Goal: Task Accomplishment & Management: Use online tool/utility

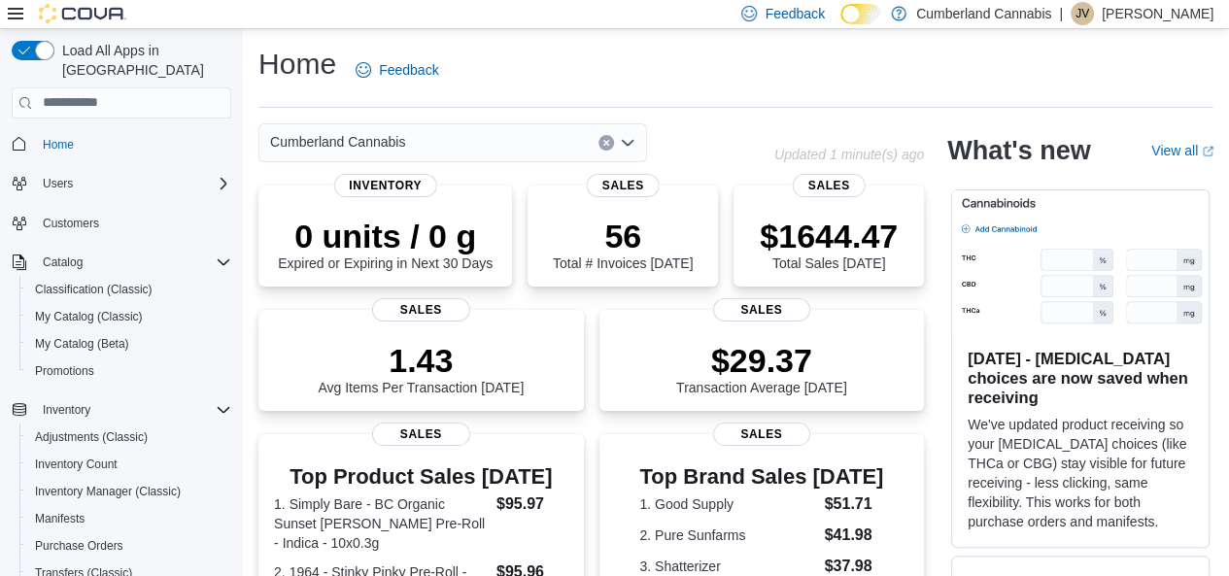
click at [1158, 13] on p "[PERSON_NAME]" at bounding box center [1157, 13] width 112 height 23
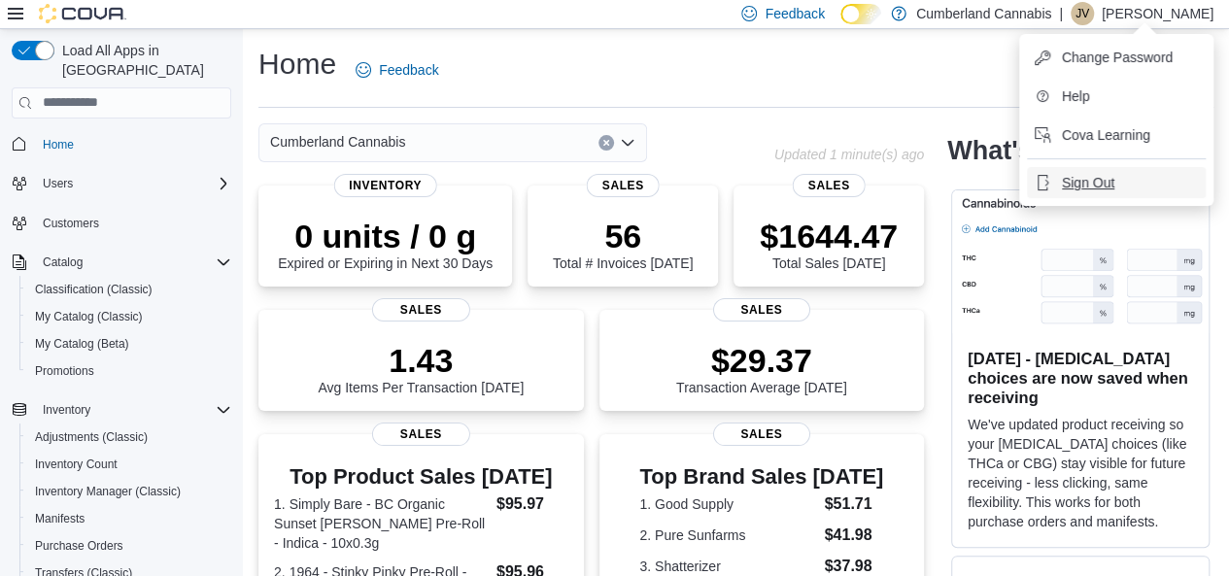
click at [1072, 197] on ul "Change Password Help Cova Learning Sign Out" at bounding box center [1116, 120] width 194 height 172
click at [1072, 184] on span "Sign Out" at bounding box center [1087, 182] width 52 height 19
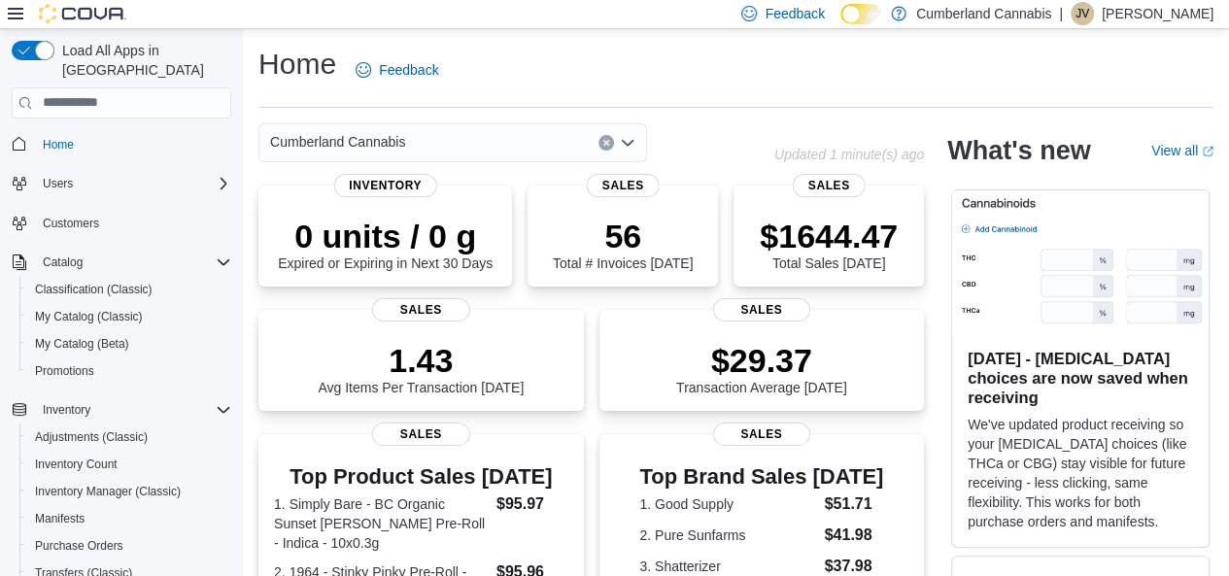
click at [19, 357] on div "Promotions" at bounding box center [128, 370] width 219 height 27
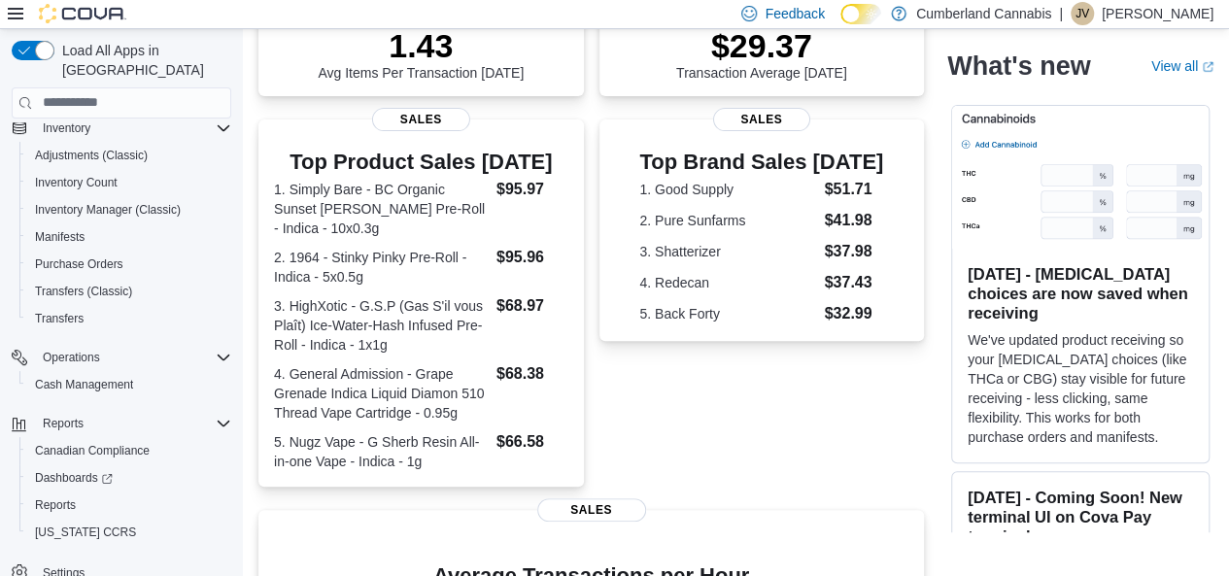
scroll to position [350, 0]
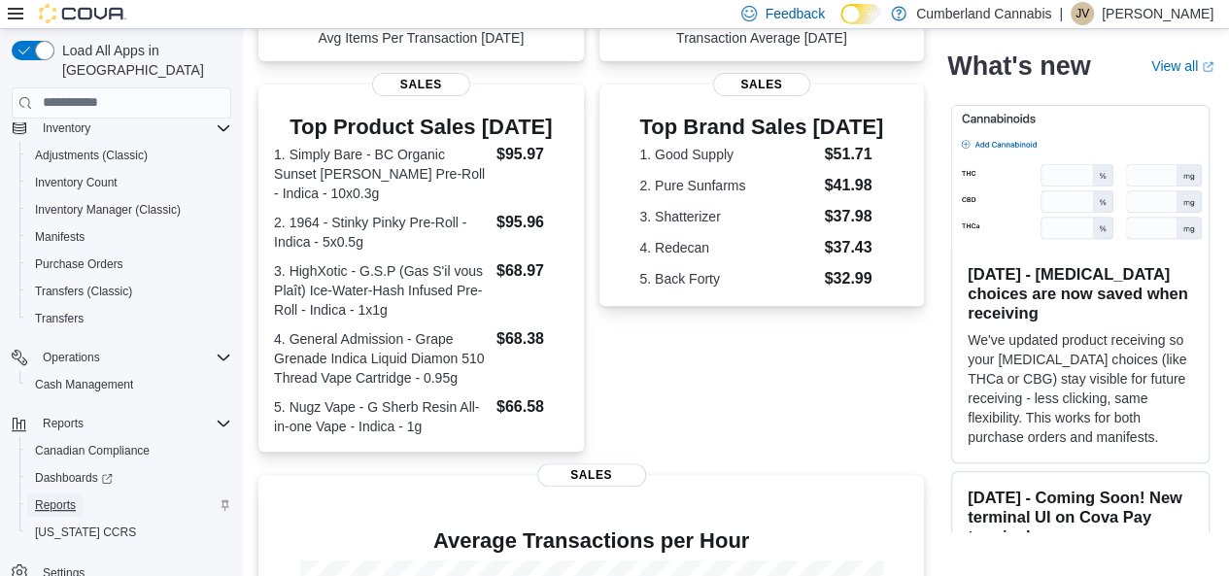
click at [56, 497] on span "Reports" at bounding box center [55, 505] width 41 height 16
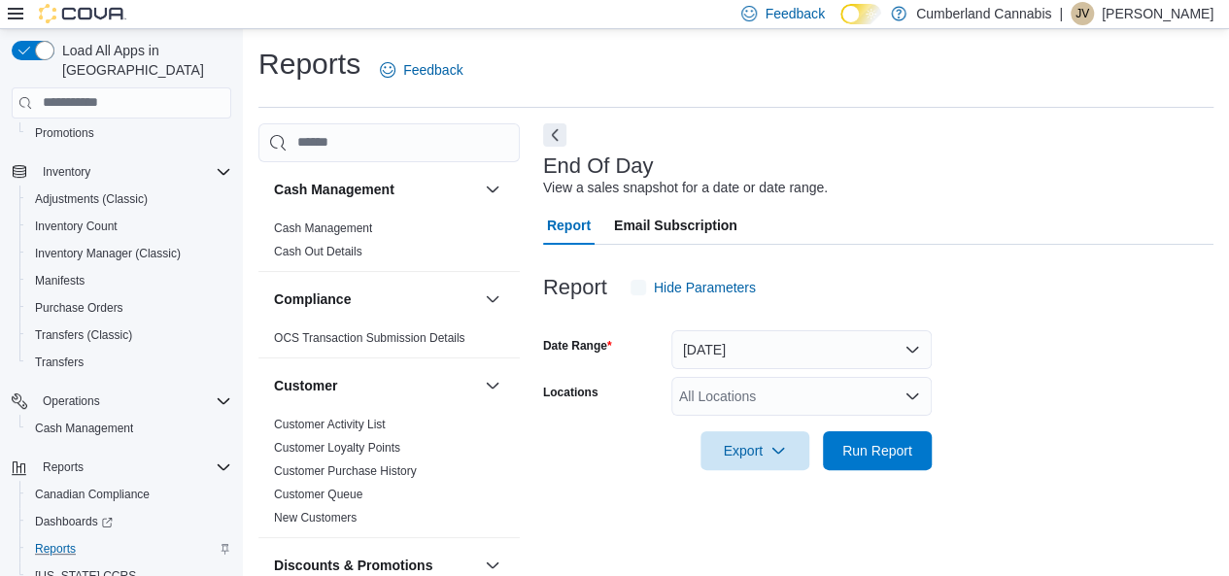
scroll to position [33, 0]
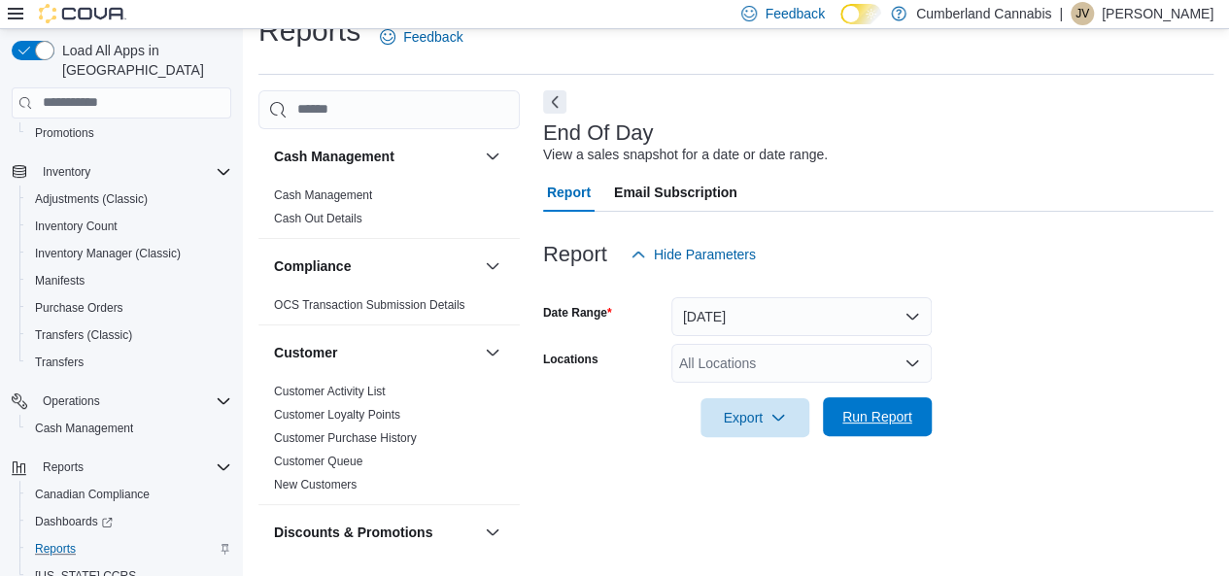
click at [876, 417] on span "Run Report" at bounding box center [877, 416] width 70 height 19
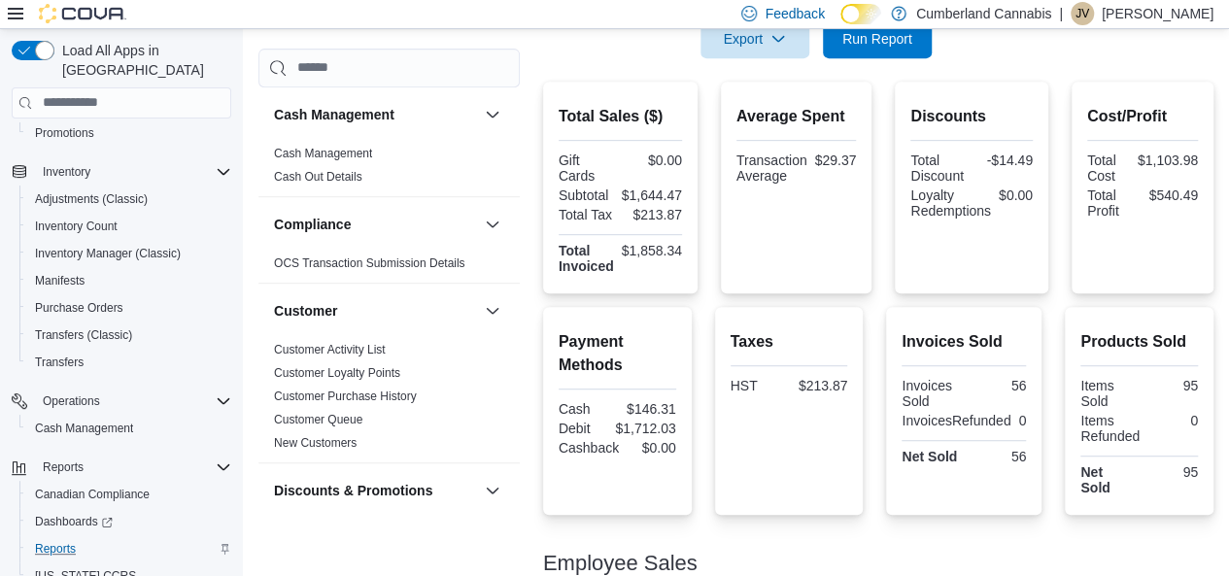
scroll to position [410, 0]
